Goal: Task Accomplishment & Management: Use online tool/utility

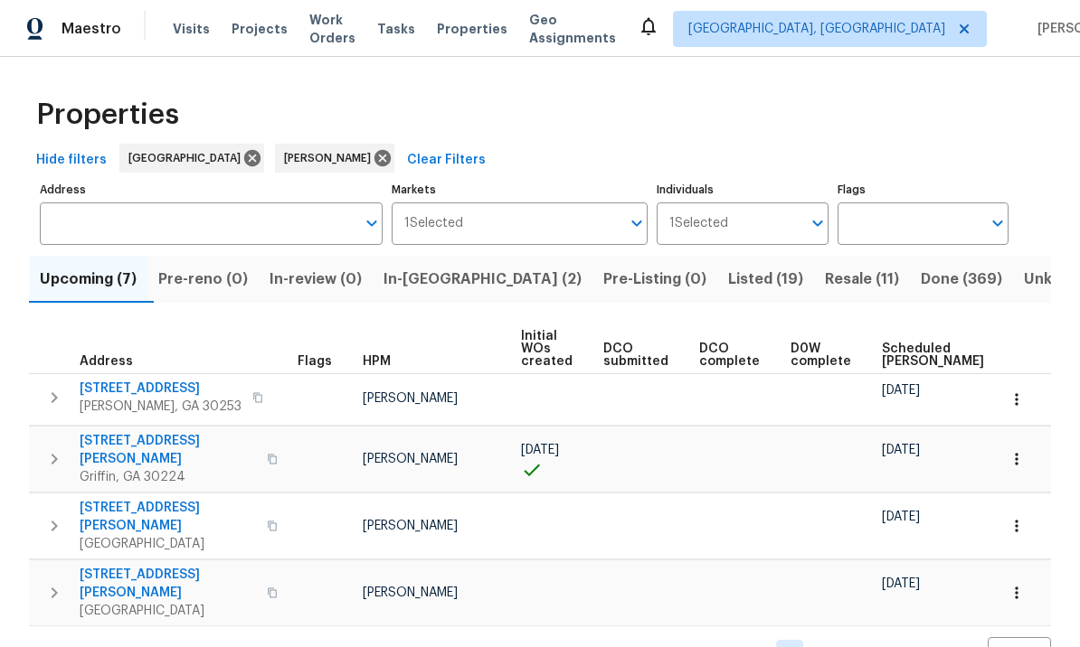
scroll to position [10, 0]
click at [221, 267] on span "Pre-reno (0)" at bounding box center [205, 279] width 90 height 25
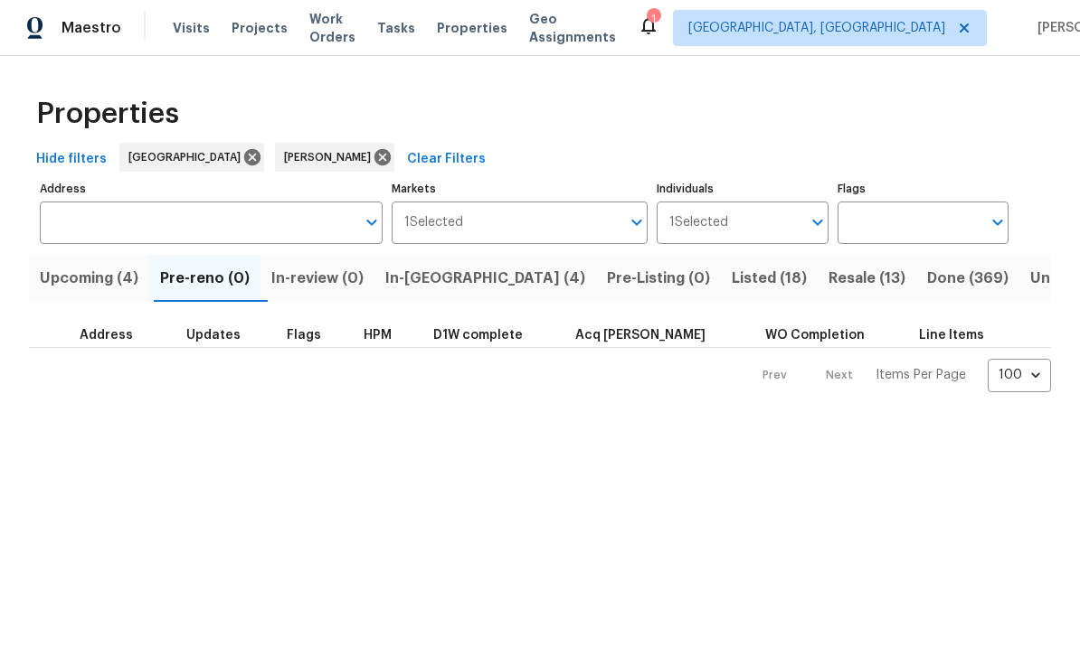
click at [337, 288] on span "In-review (0)" at bounding box center [317, 279] width 92 height 25
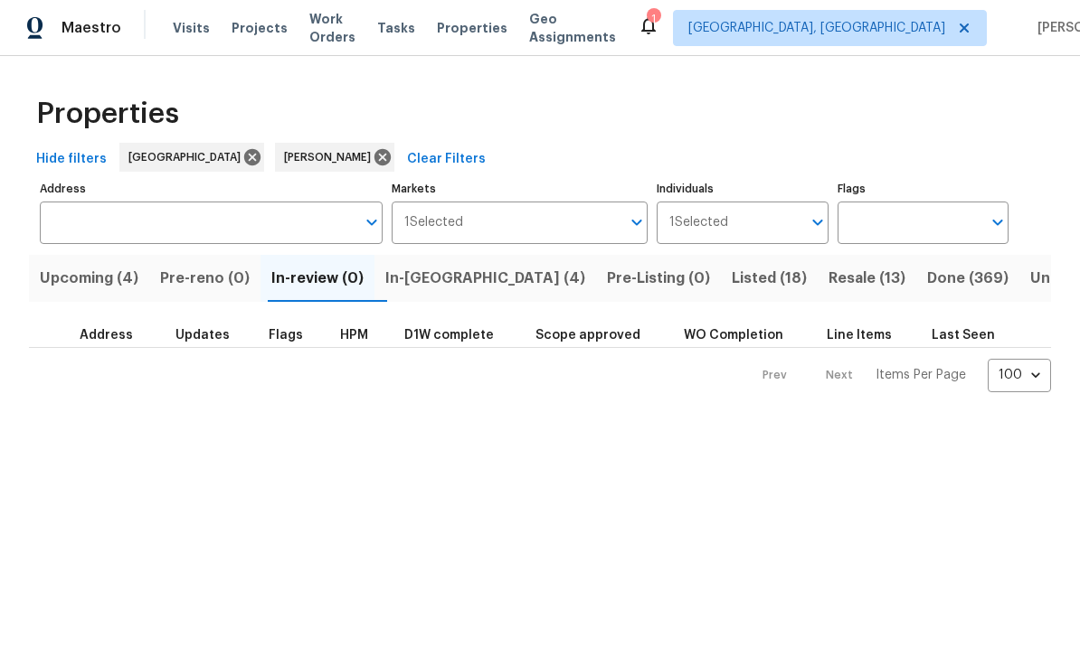
click at [101, 279] on span "Upcoming (4)" at bounding box center [89, 279] width 99 height 25
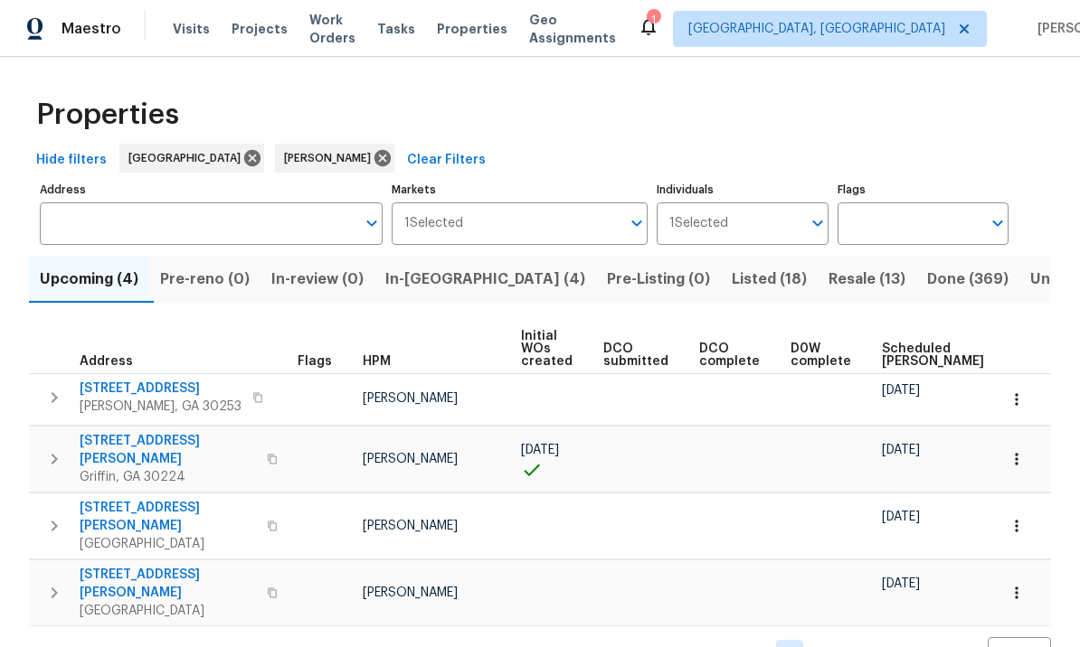
scroll to position [10, 0]
click at [461, 269] on span "In-reno (4)" at bounding box center [485, 279] width 200 height 25
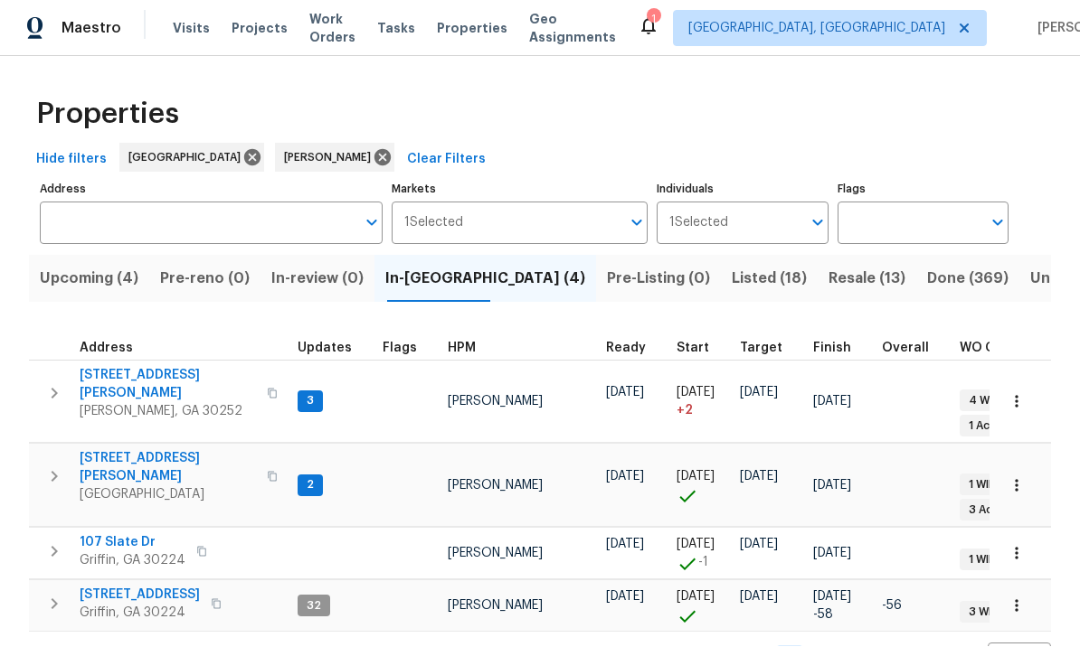
click at [124, 534] on span "107 Slate Dr" at bounding box center [133, 543] width 106 height 18
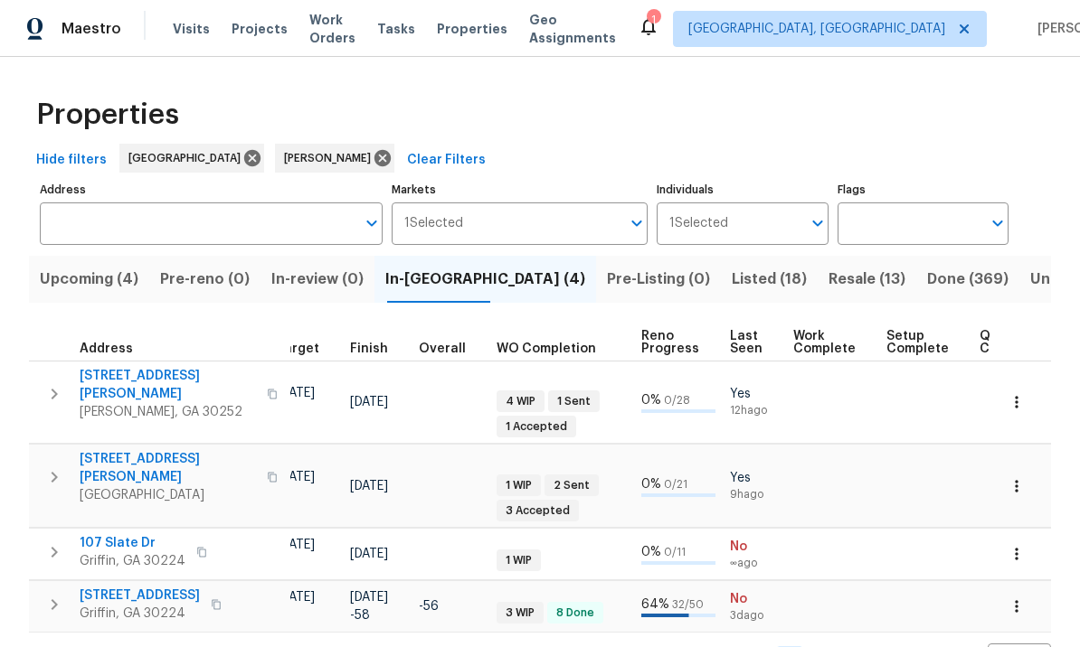
scroll to position [0, 463]
click at [573, 544] on td "1 WIP" at bounding box center [561, 560] width 145 height 33
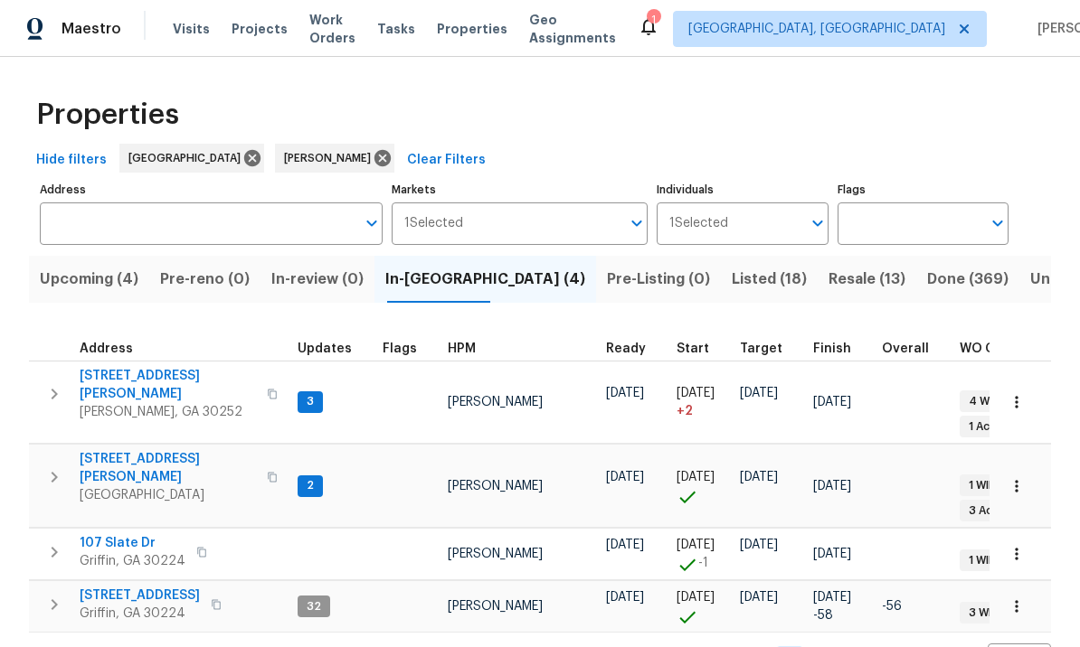
scroll to position [0, 0]
click at [129, 450] on span "45 Kendall Ln" at bounding box center [168, 468] width 176 height 36
click at [120, 534] on span "107 Slate Dr" at bounding box center [133, 543] width 106 height 18
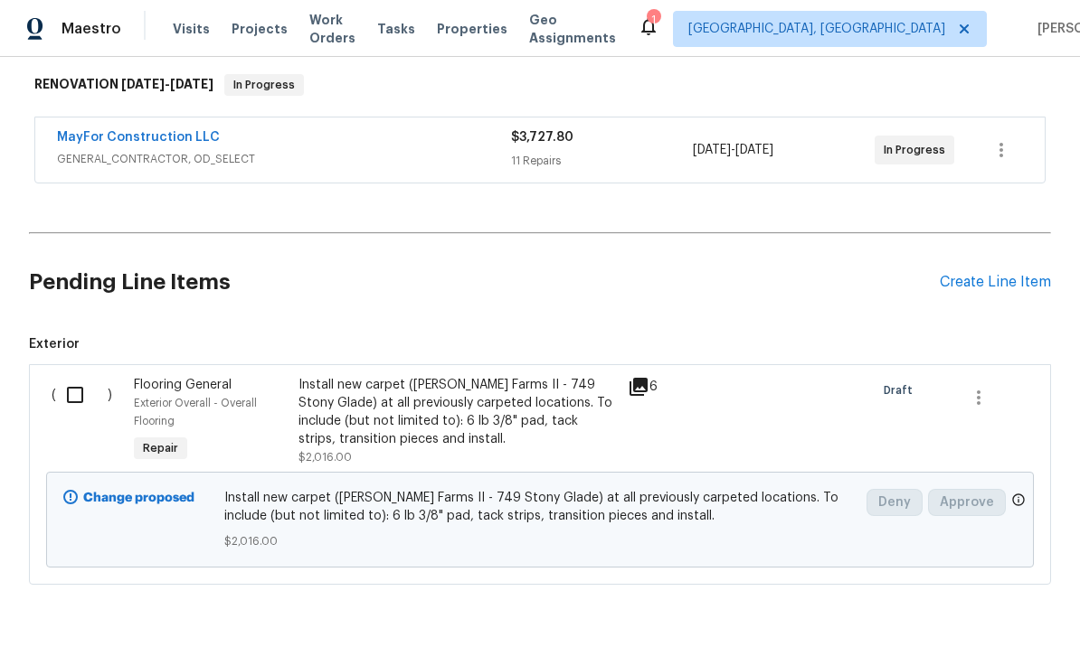
scroll to position [286, 0]
click at [76, 400] on input "checkbox" at bounding box center [82, 396] width 52 height 38
checkbox input "true"
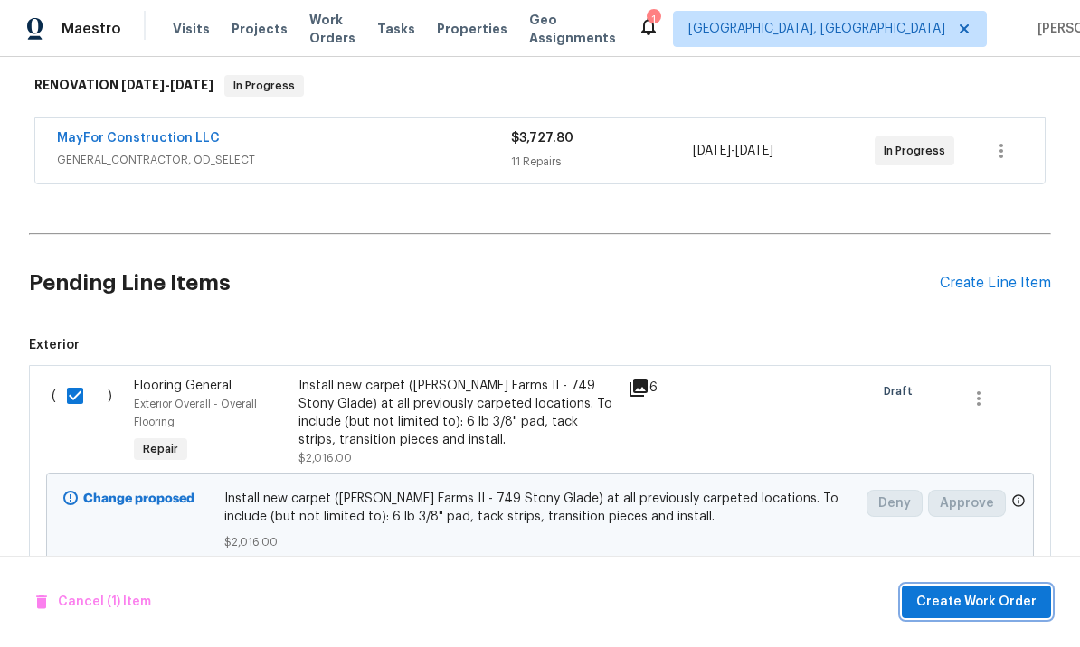
click at [981, 600] on span "Create Work Order" at bounding box center [976, 602] width 120 height 23
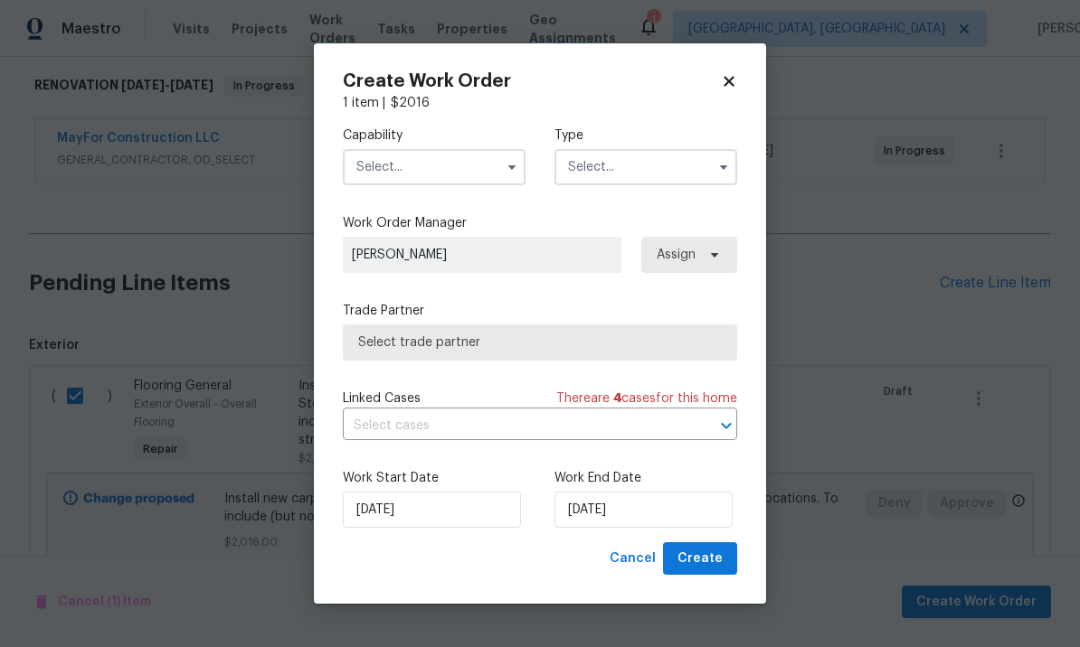
click at [429, 178] on input "text" at bounding box center [434, 167] width 183 height 36
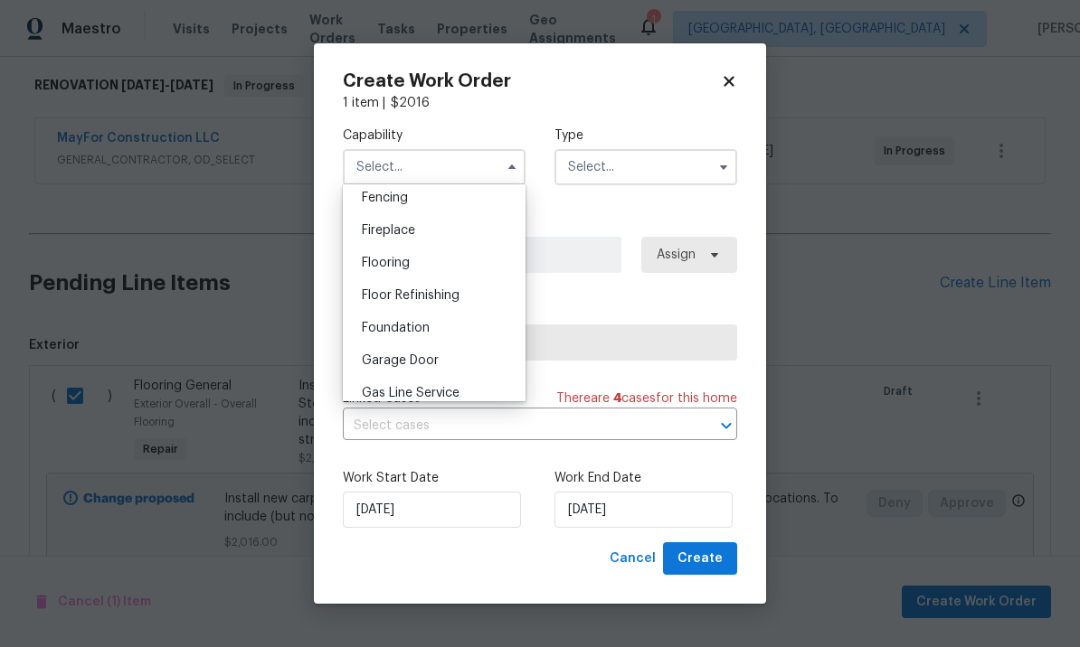
scroll to position [668, 0]
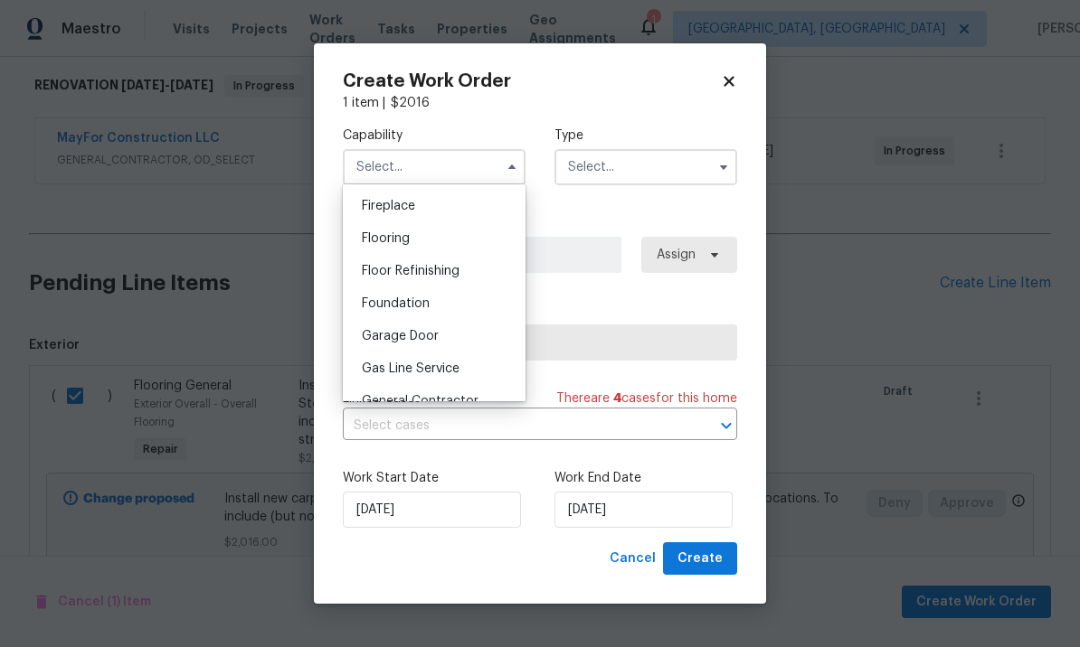
click at [432, 246] on div "Flooring" at bounding box center [434, 238] width 174 height 33
type input "Flooring"
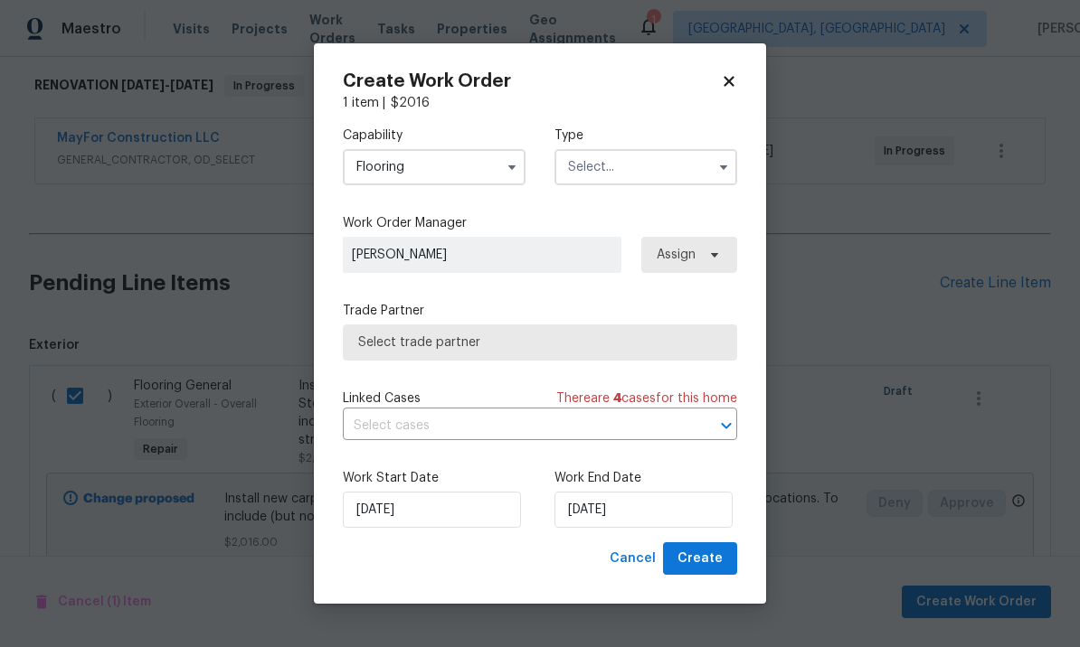
click at [631, 171] on input "text" at bounding box center [645, 167] width 183 height 36
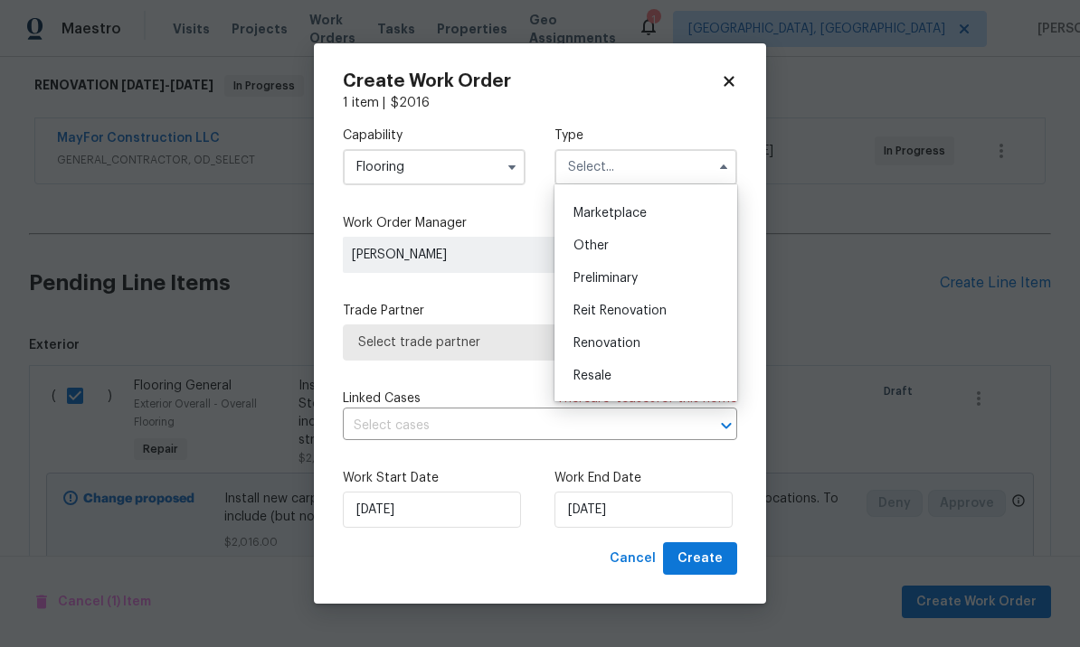
scroll to position [326, 0]
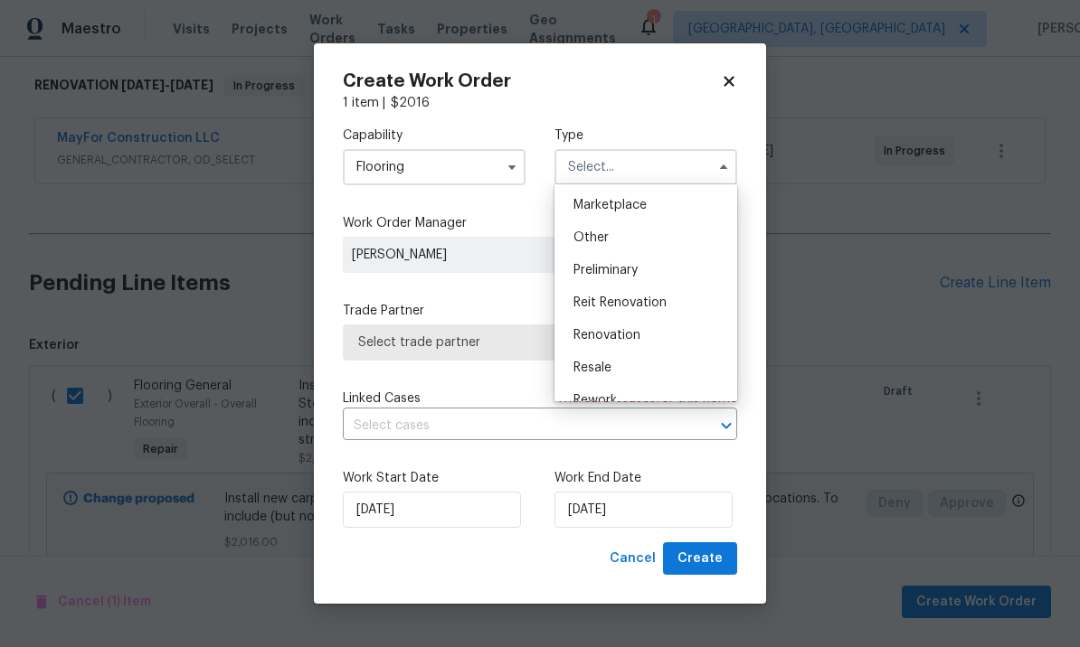
click at [628, 342] on div "Renovation" at bounding box center [646, 335] width 174 height 33
type input "Renovation"
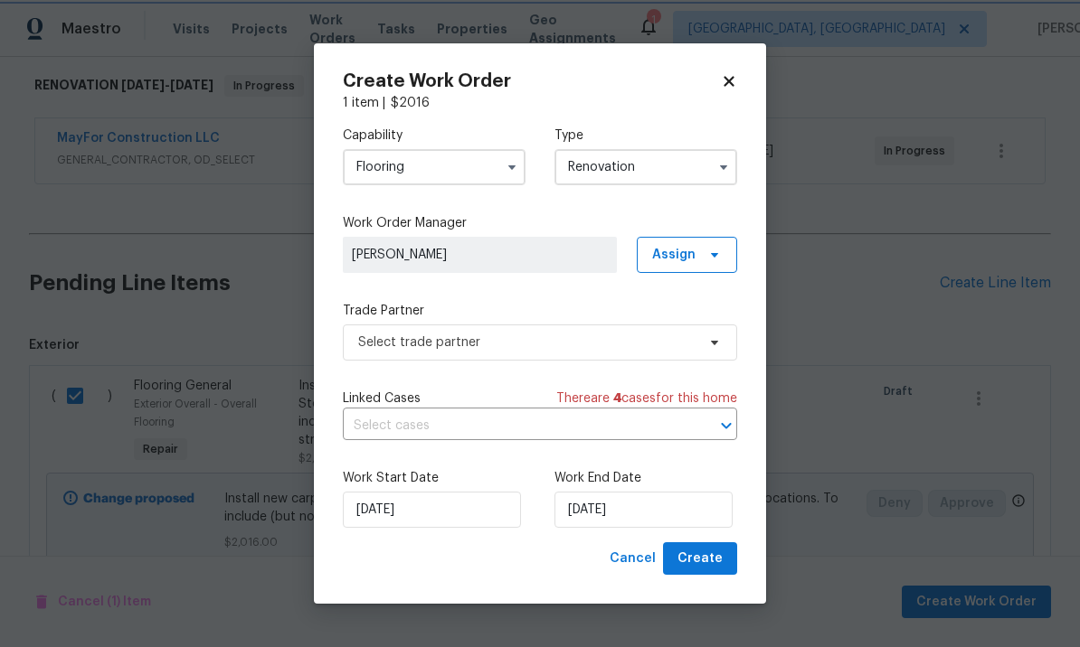
scroll to position [0, 0]
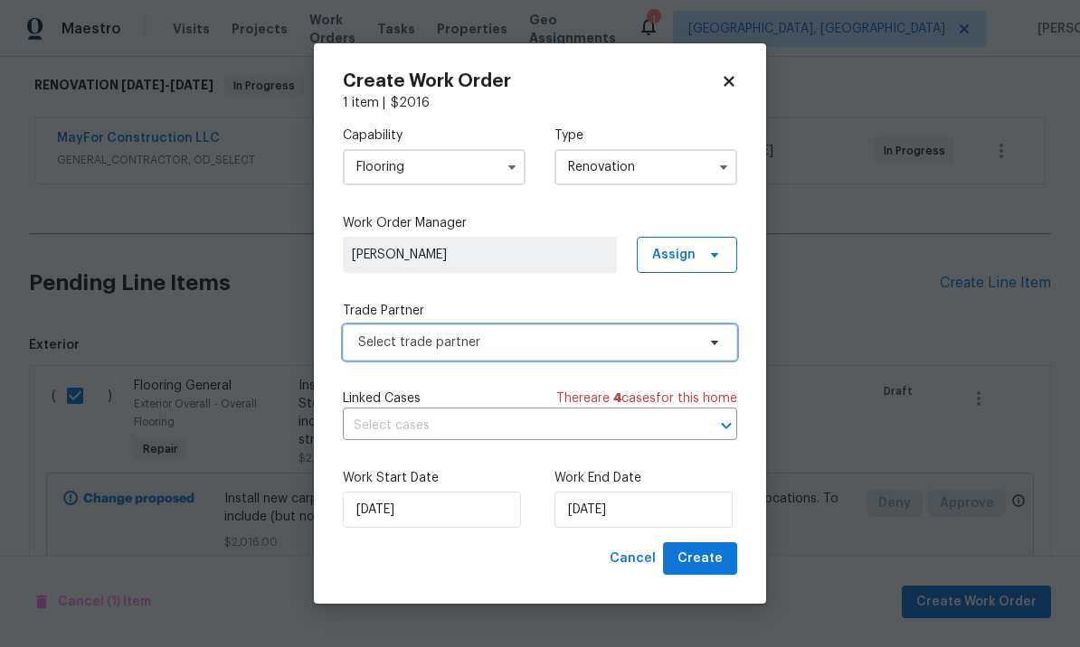
click at [627, 354] on span "Select trade partner" at bounding box center [540, 343] width 394 height 36
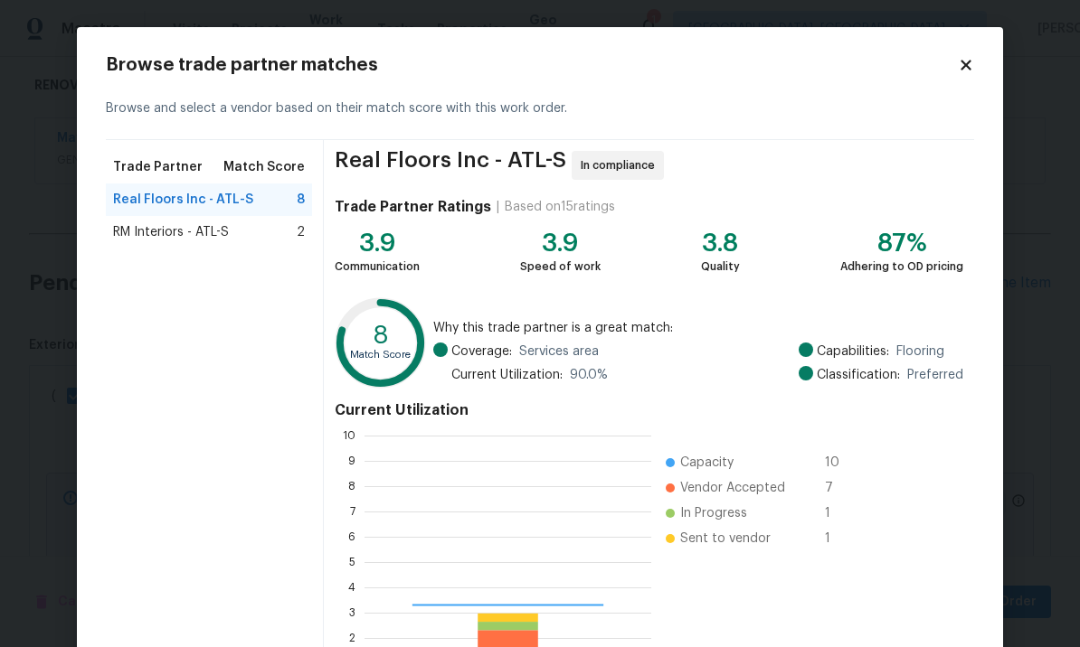
scroll to position [253, 287]
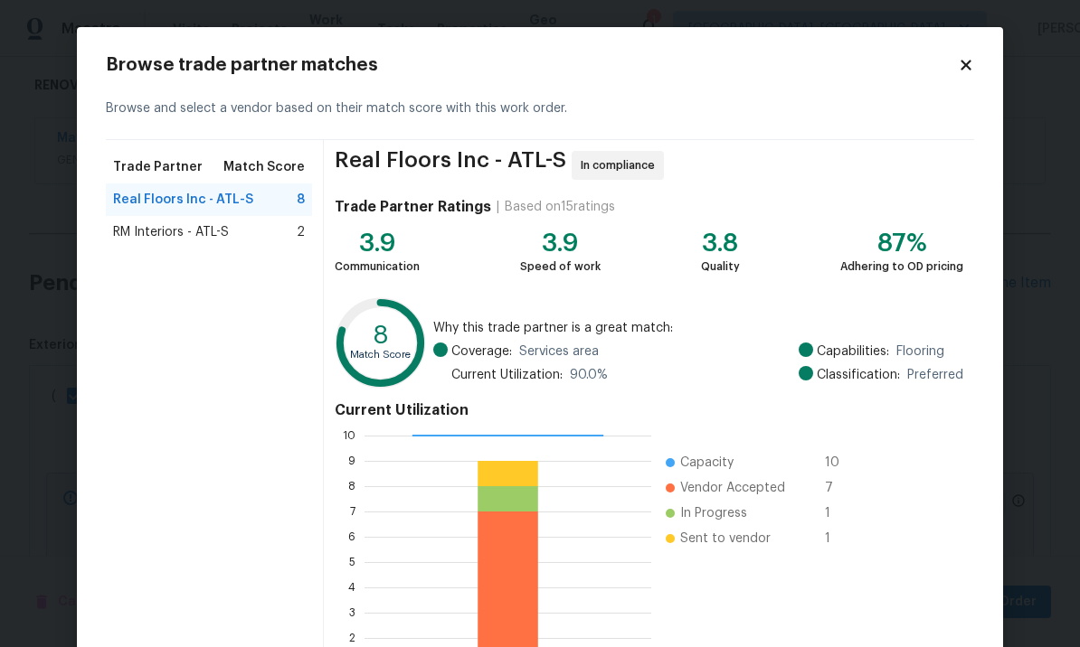
click at [201, 240] on span "RM Interiors - ATL-S" at bounding box center [171, 232] width 116 height 18
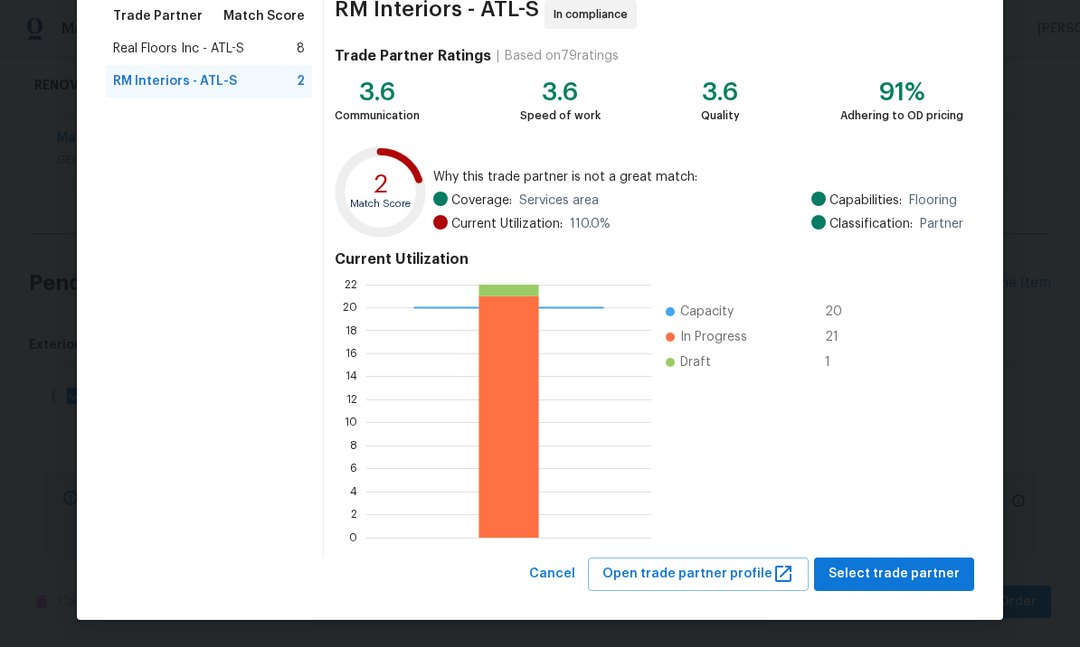
scroll to position [150, 0]
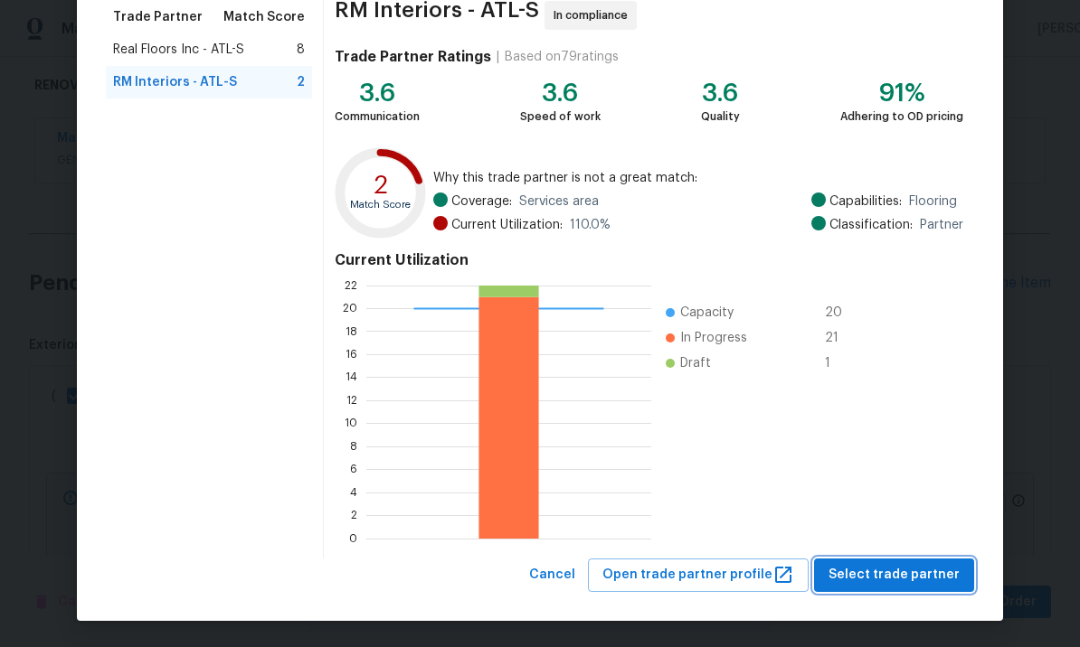
click at [893, 574] on span "Select trade partner" at bounding box center [893, 575] width 131 height 23
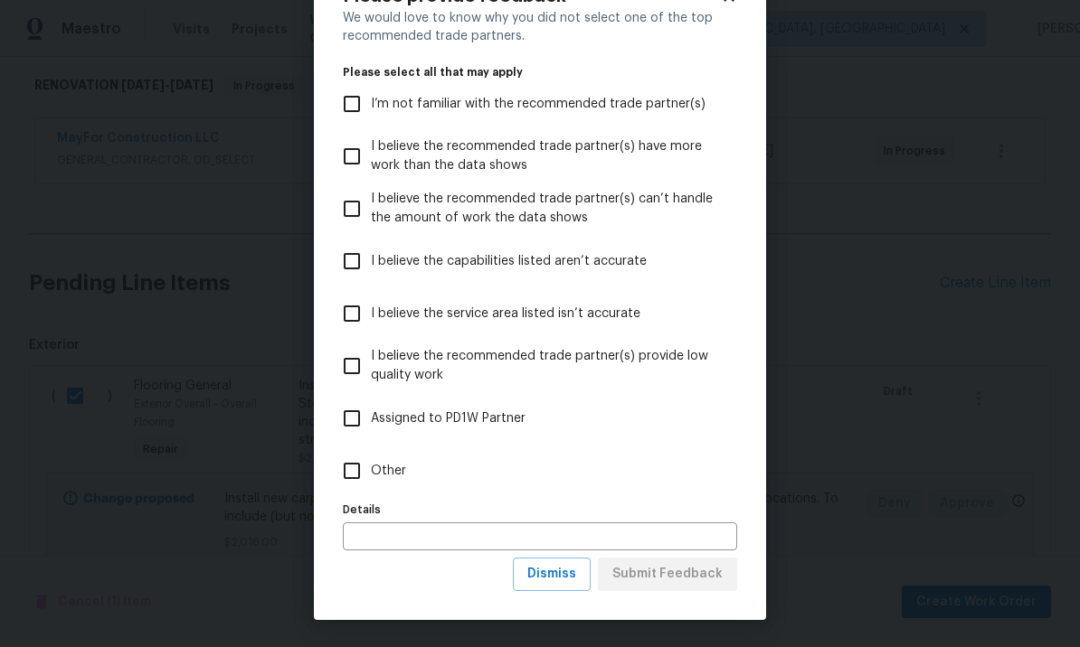
scroll to position [70, 0]
click at [560, 576] on span "Dismiss" at bounding box center [551, 574] width 49 height 23
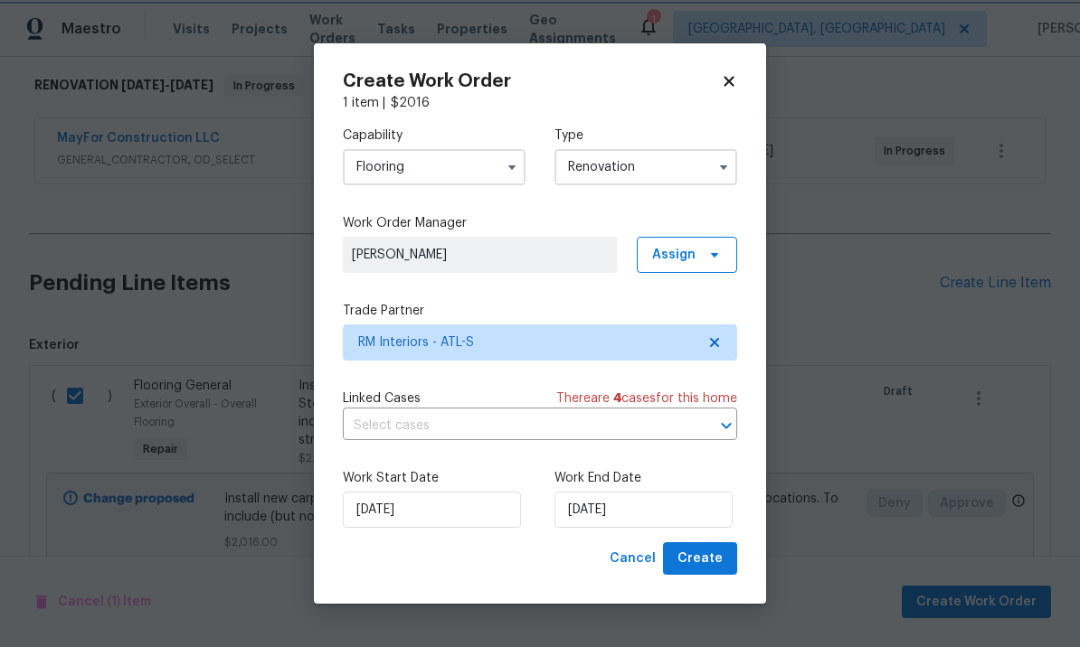
scroll to position [0, 0]
click at [647, 505] on input "[DATE]" at bounding box center [643, 510] width 178 height 36
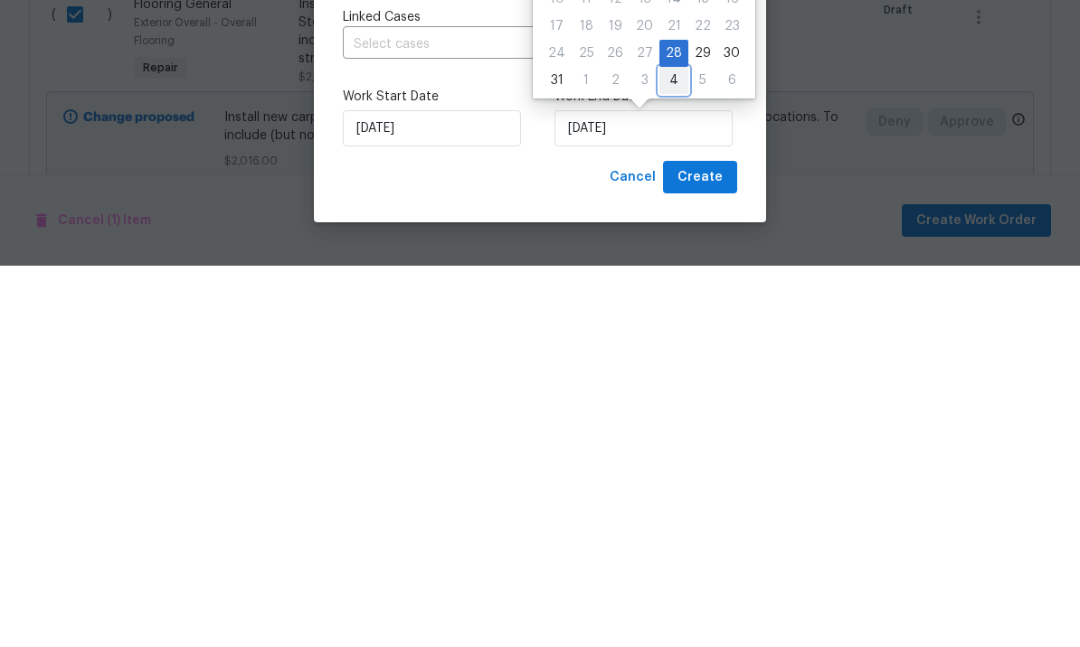
click at [665, 449] on div "4" at bounding box center [673, 461] width 29 height 25
type input "[DATE]"
select select "8"
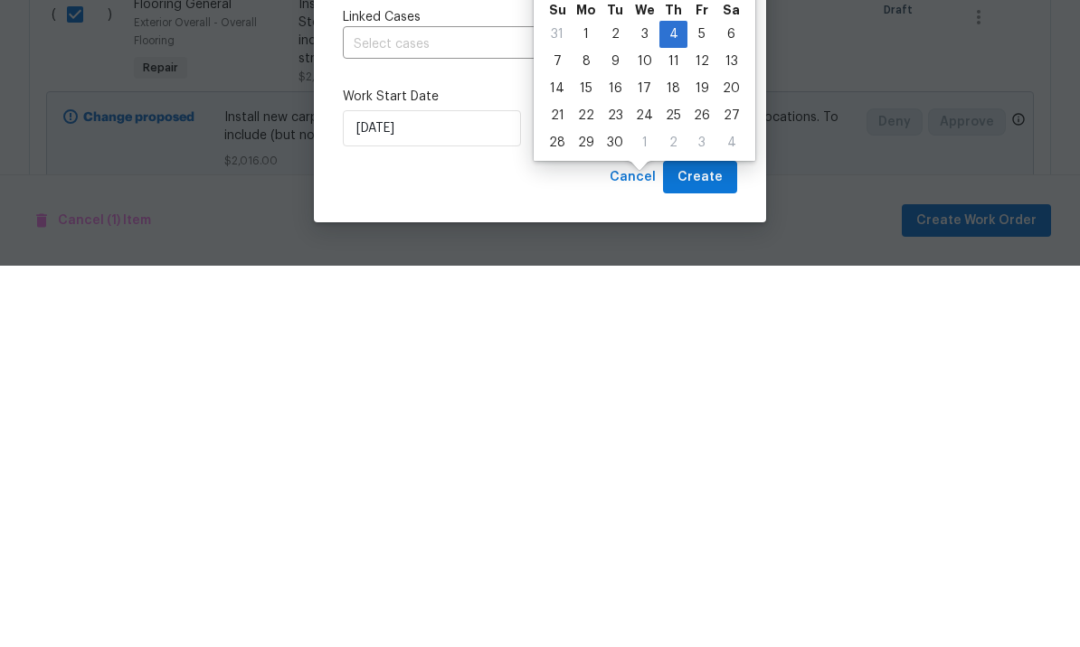
scroll to position [62, 0]
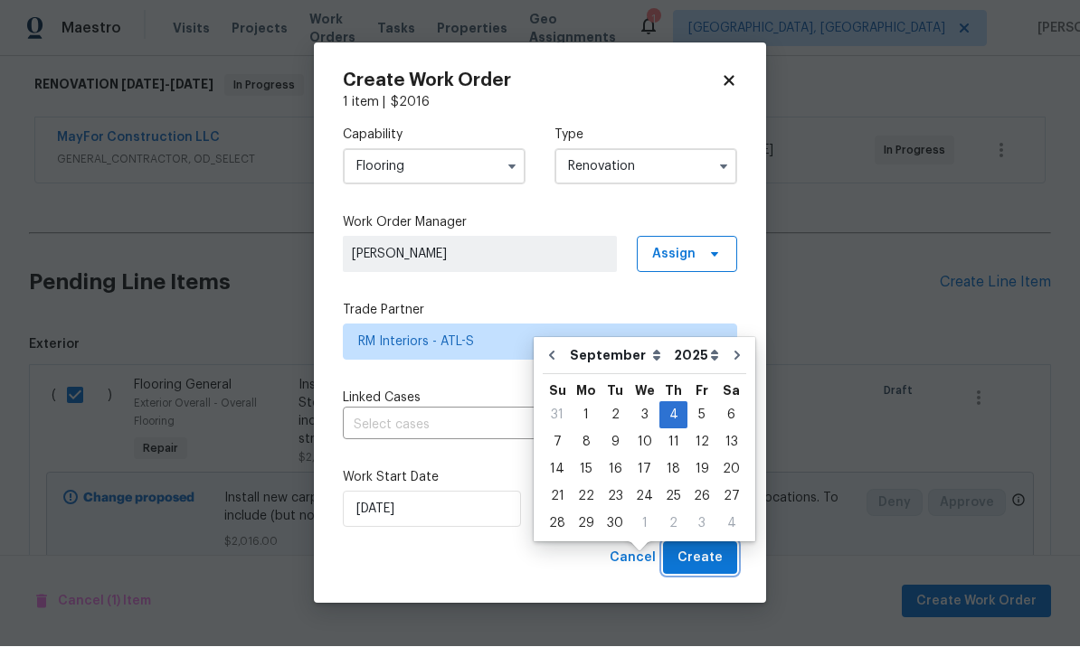
click at [704, 558] on span "Create" at bounding box center [699, 559] width 45 height 23
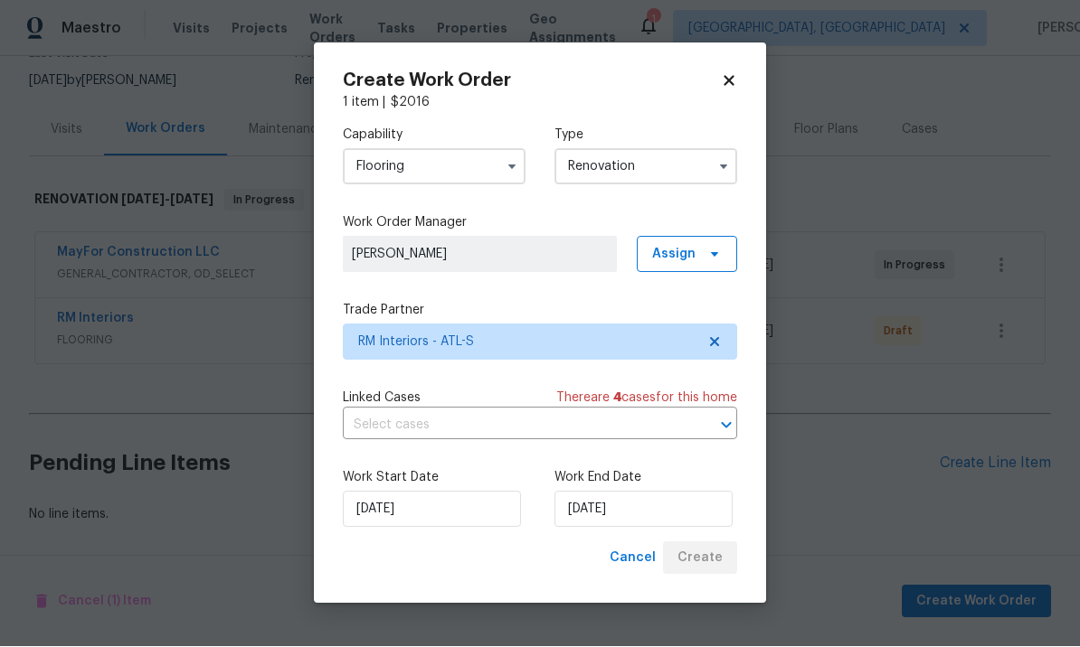
scroll to position [108, 0]
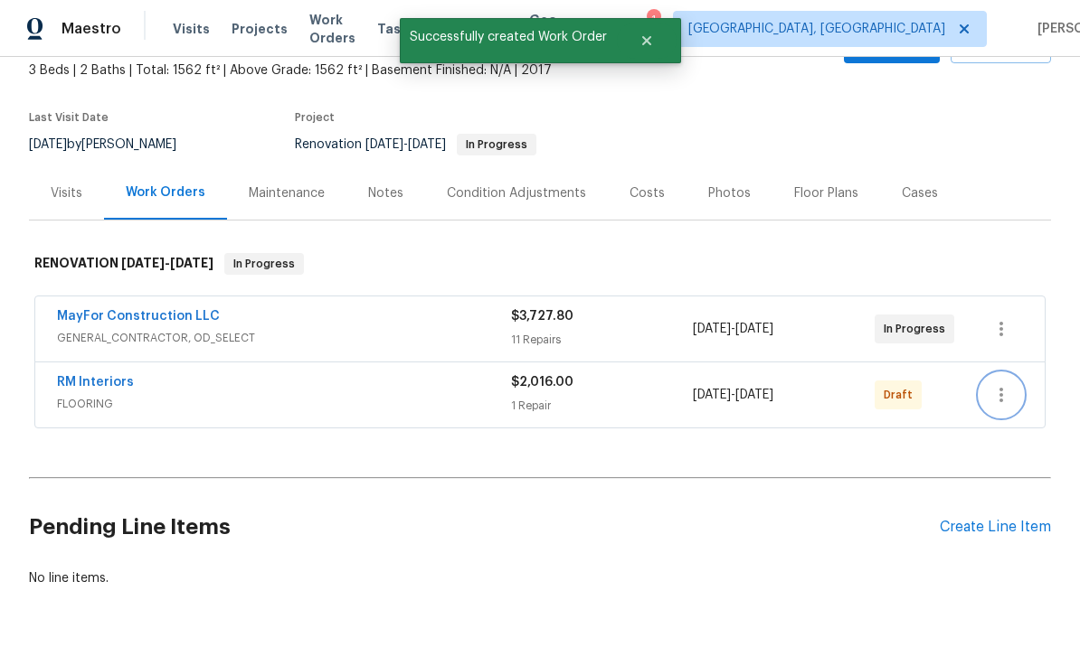
click at [994, 384] on icon "button" at bounding box center [1001, 395] width 22 height 22
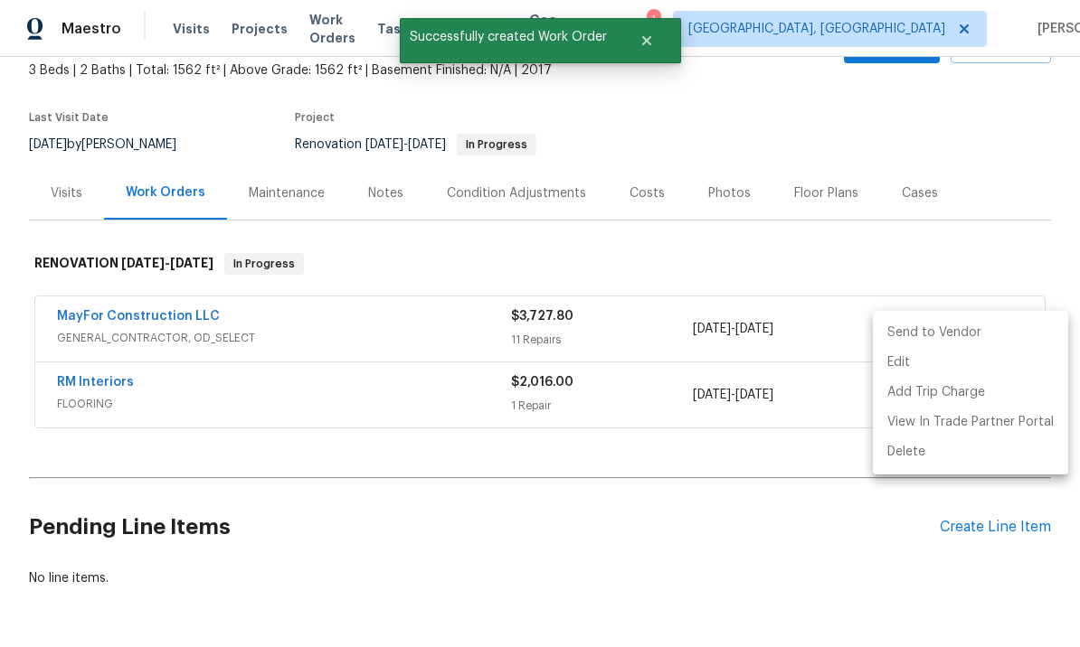
click at [955, 335] on li "Send to Vendor" at bounding box center [970, 333] width 195 height 30
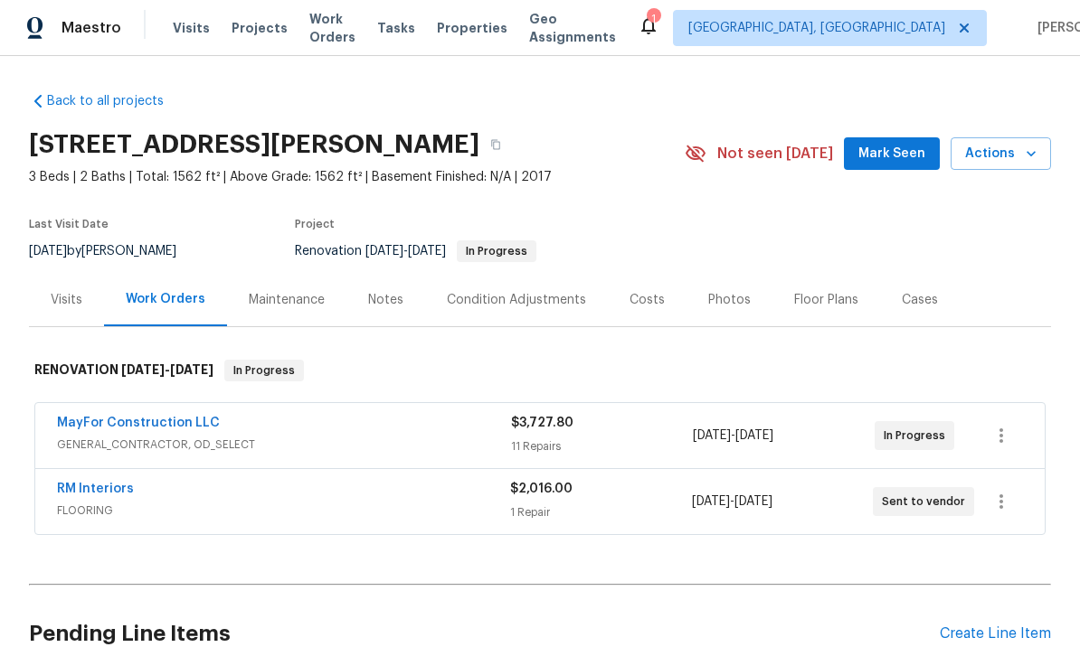
scroll to position [1, 0]
click at [888, 148] on span "Mark Seen" at bounding box center [891, 155] width 67 height 23
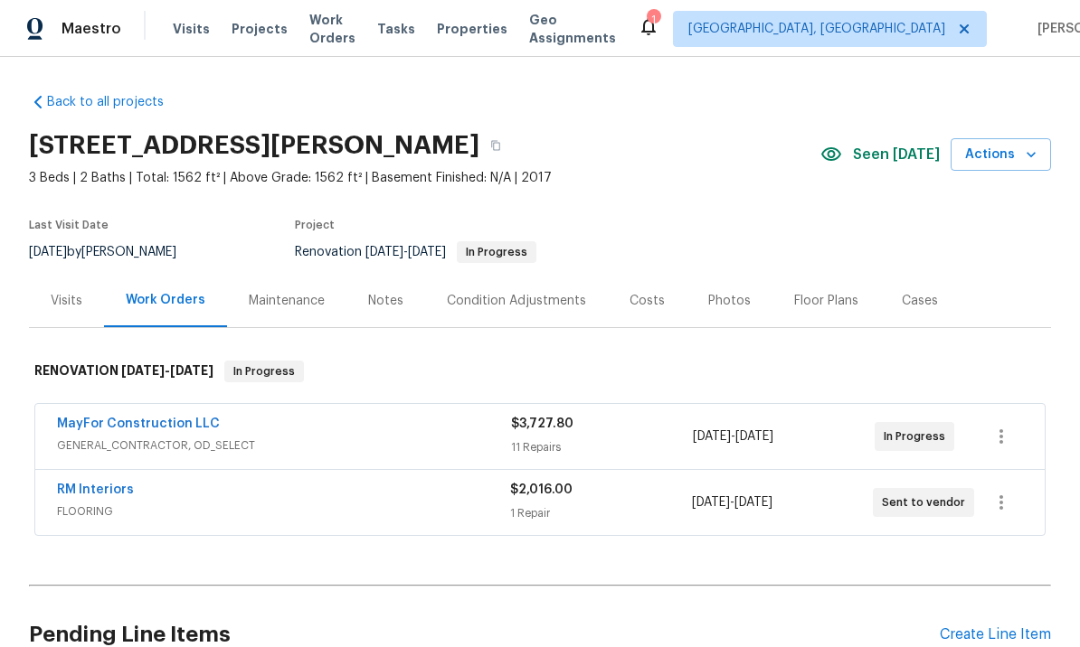
click at [518, 307] on div "Condition Adjustments" at bounding box center [516, 301] width 139 height 18
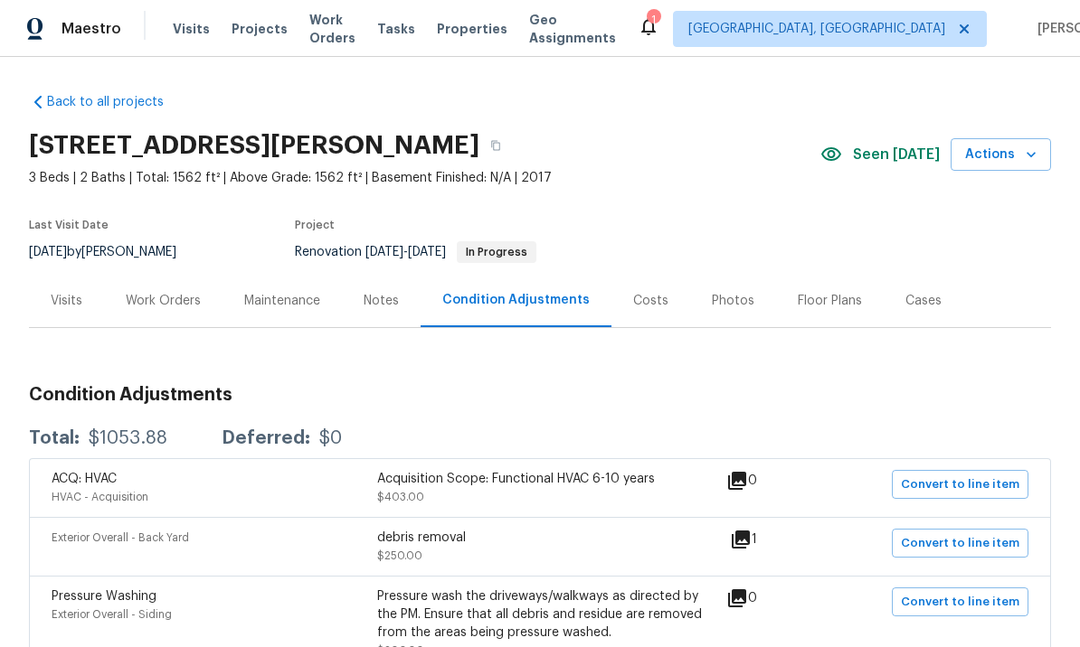
click at [657, 308] on div "Costs" at bounding box center [650, 301] width 35 height 18
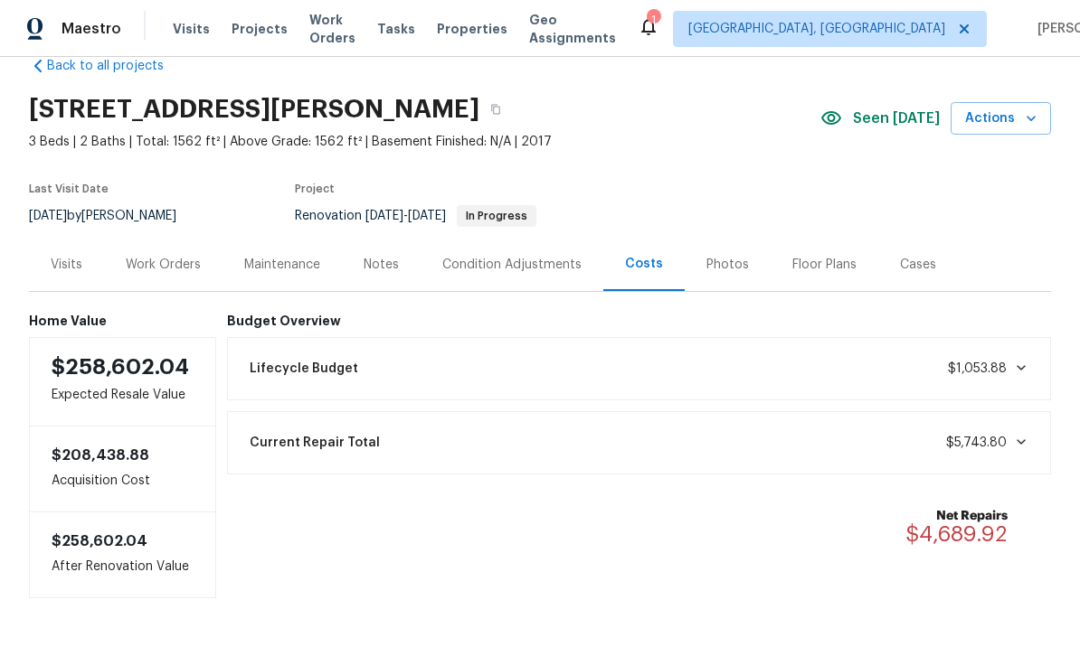
scroll to position [35, 0]
click at [723, 264] on div "Photos" at bounding box center [727, 266] width 43 height 18
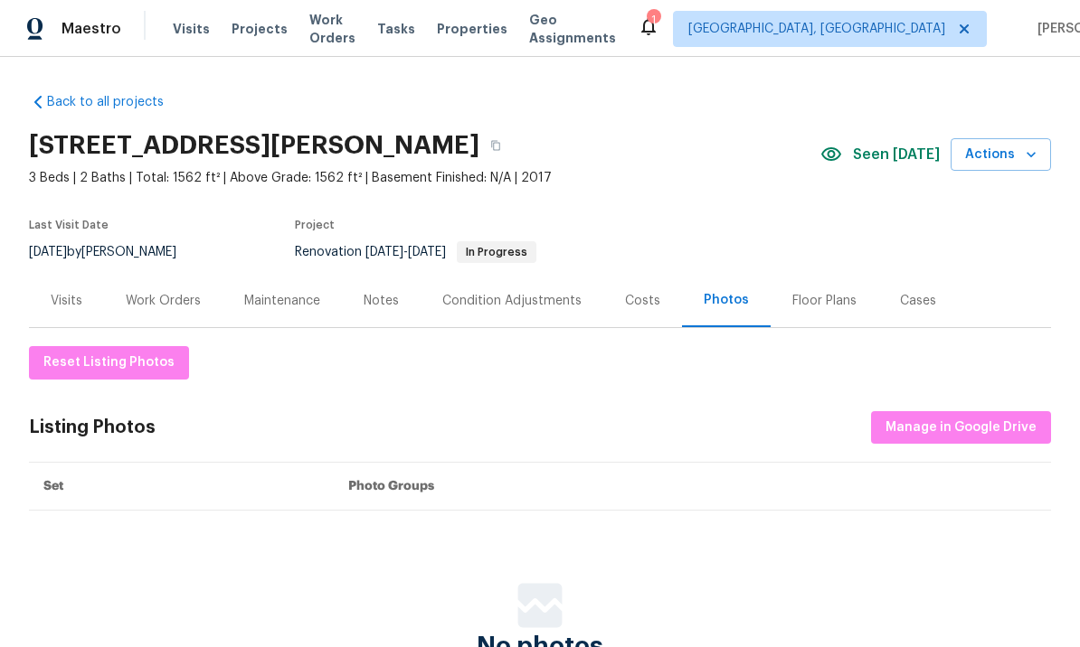
click at [504, 307] on div "Condition Adjustments" at bounding box center [511, 301] width 139 height 18
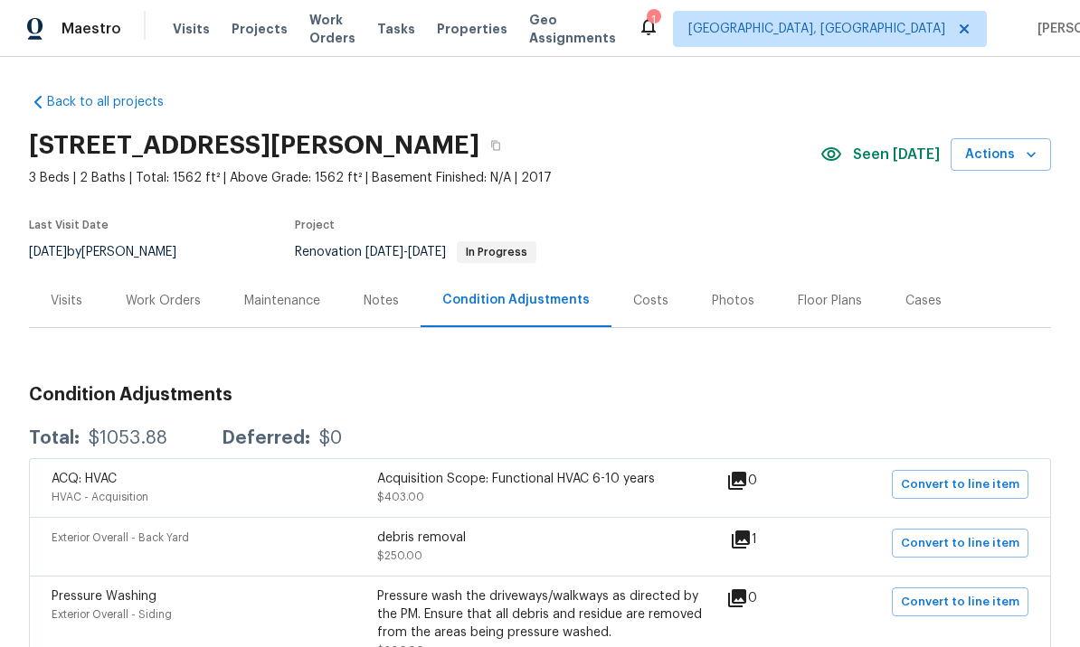
click at [171, 297] on div "Work Orders" at bounding box center [163, 301] width 75 height 18
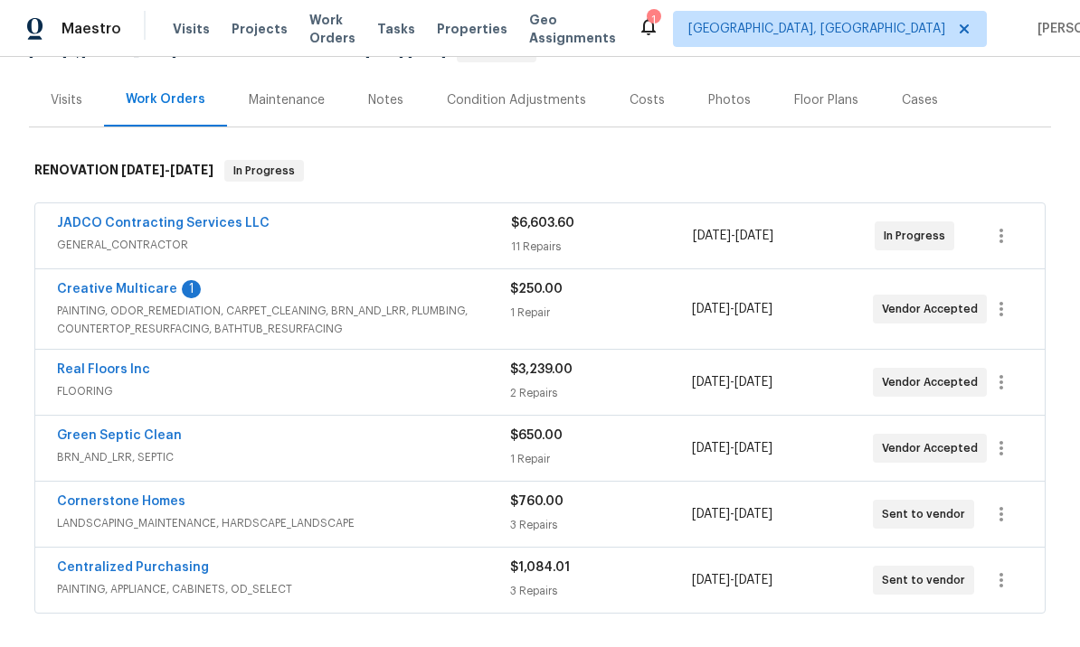
scroll to position [197, 0]
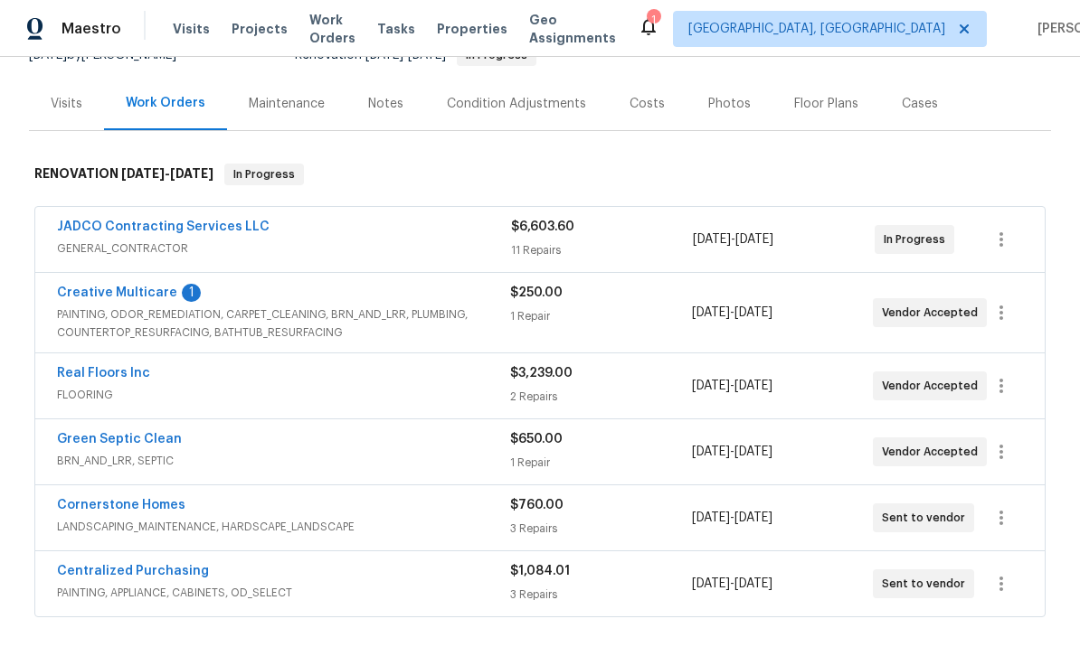
click at [138, 289] on link "Creative Multicare" at bounding box center [117, 293] width 120 height 13
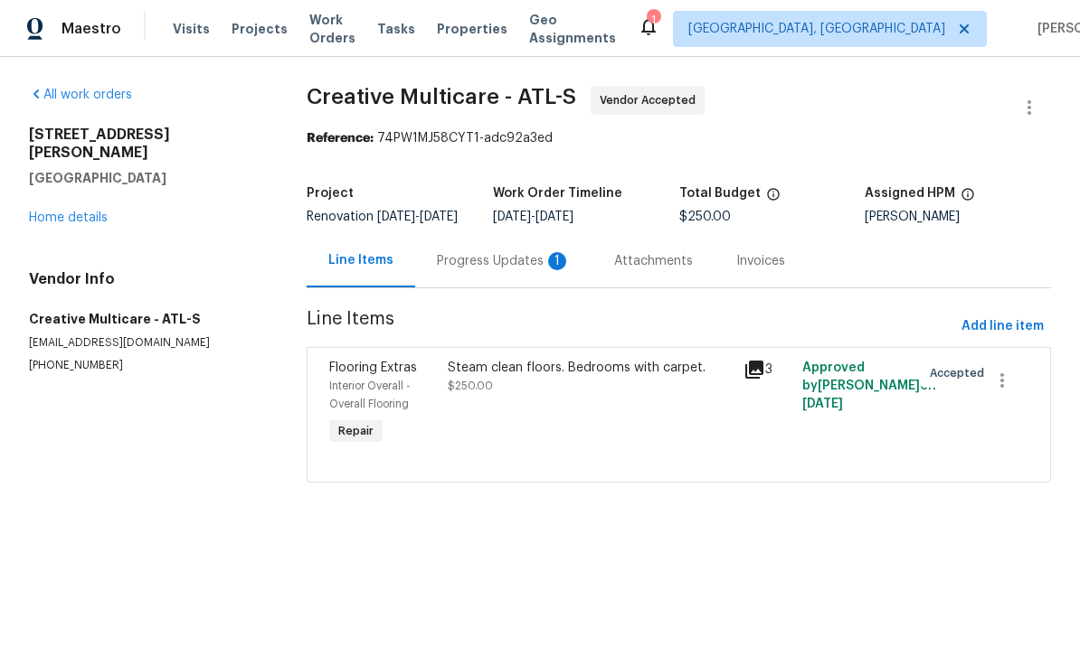
click at [500, 270] on div "Progress Updates 1" at bounding box center [504, 261] width 134 height 18
